Goal: Information Seeking & Learning: Compare options

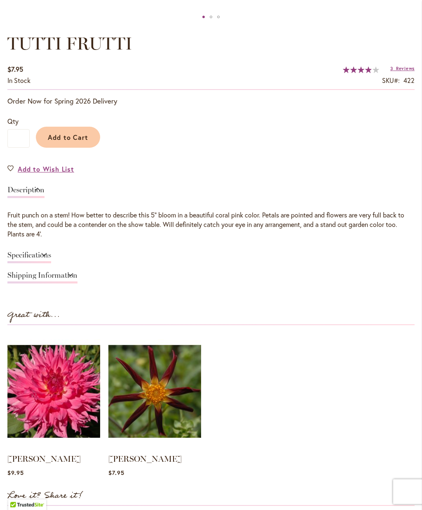
scroll to position [521, 0]
click at [27, 251] on link "Specifications" at bounding box center [29, 257] width 44 height 12
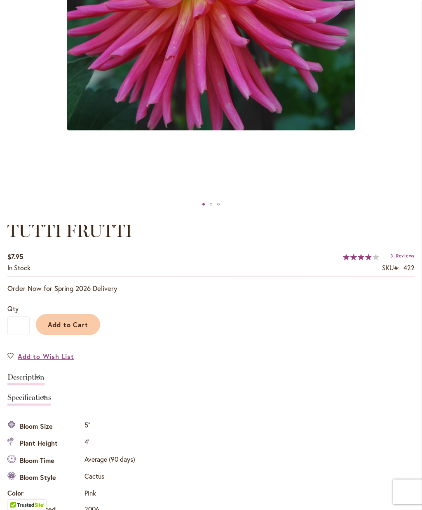
scroll to position [0, 0]
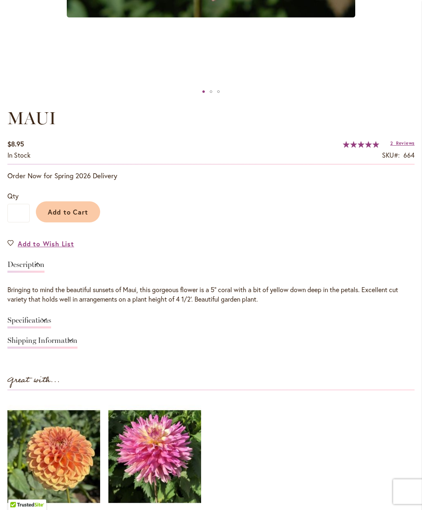
scroll to position [447, 0]
click at [51, 324] on link "Specifications" at bounding box center [29, 322] width 44 height 12
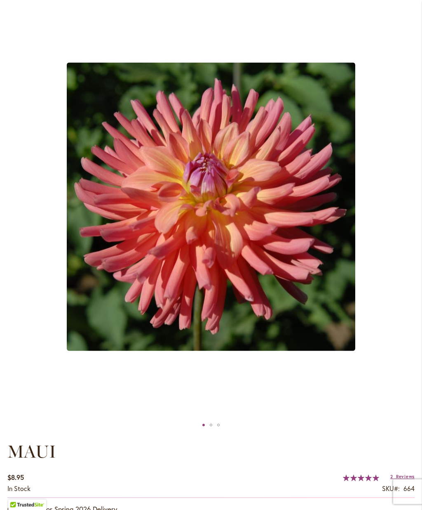
scroll to position [0, 0]
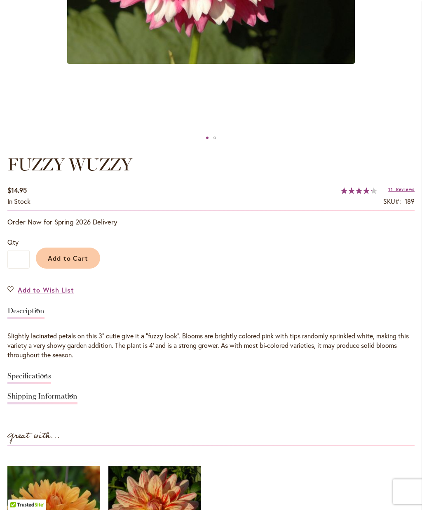
click at [28, 375] on link "Specifications" at bounding box center [29, 378] width 44 height 12
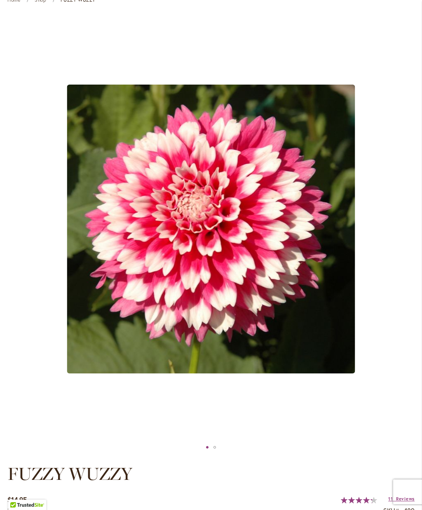
scroll to position [0, 0]
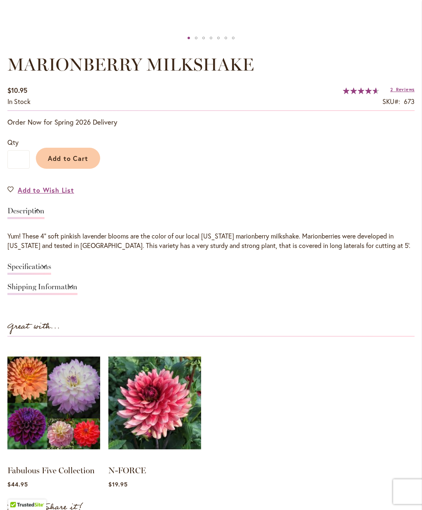
scroll to position [500, 0]
click at [22, 266] on link "Specifications" at bounding box center [29, 269] width 44 height 12
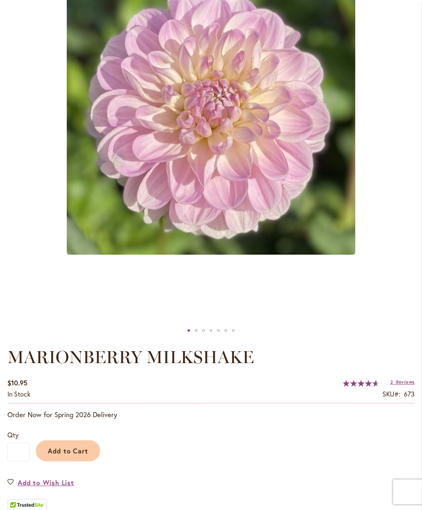
scroll to position [0, 0]
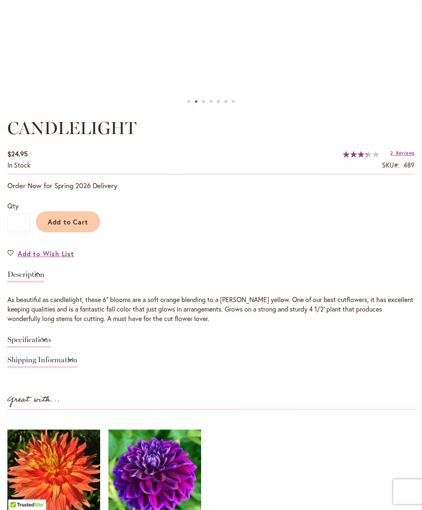
click at [29, 339] on link "Specifications" at bounding box center [29, 342] width 44 height 12
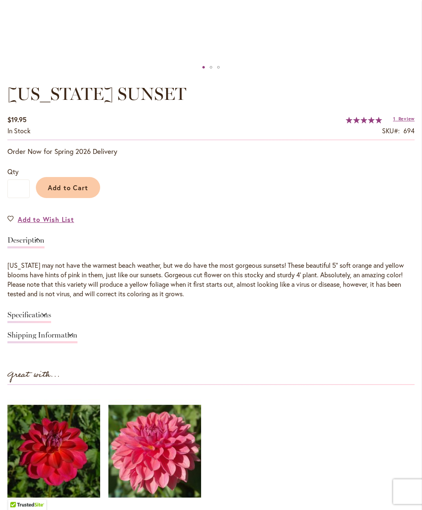
click at [29, 311] on link "Specifications" at bounding box center [29, 317] width 44 height 12
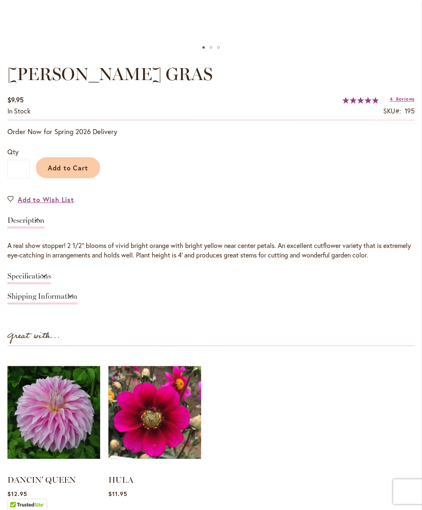
scroll to position [491, 0]
click at [22, 274] on link "Specifications" at bounding box center [29, 278] width 44 height 12
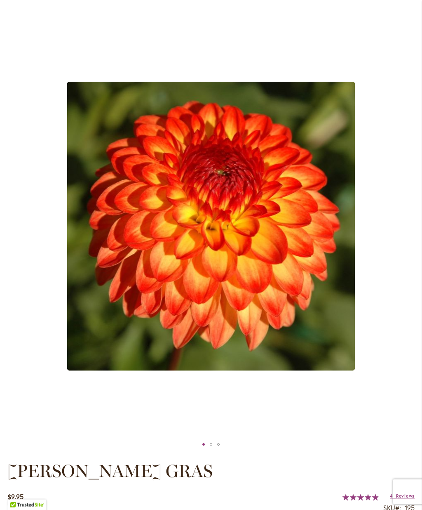
scroll to position [0, 0]
